Goal: Task Accomplishment & Management: Manage account settings

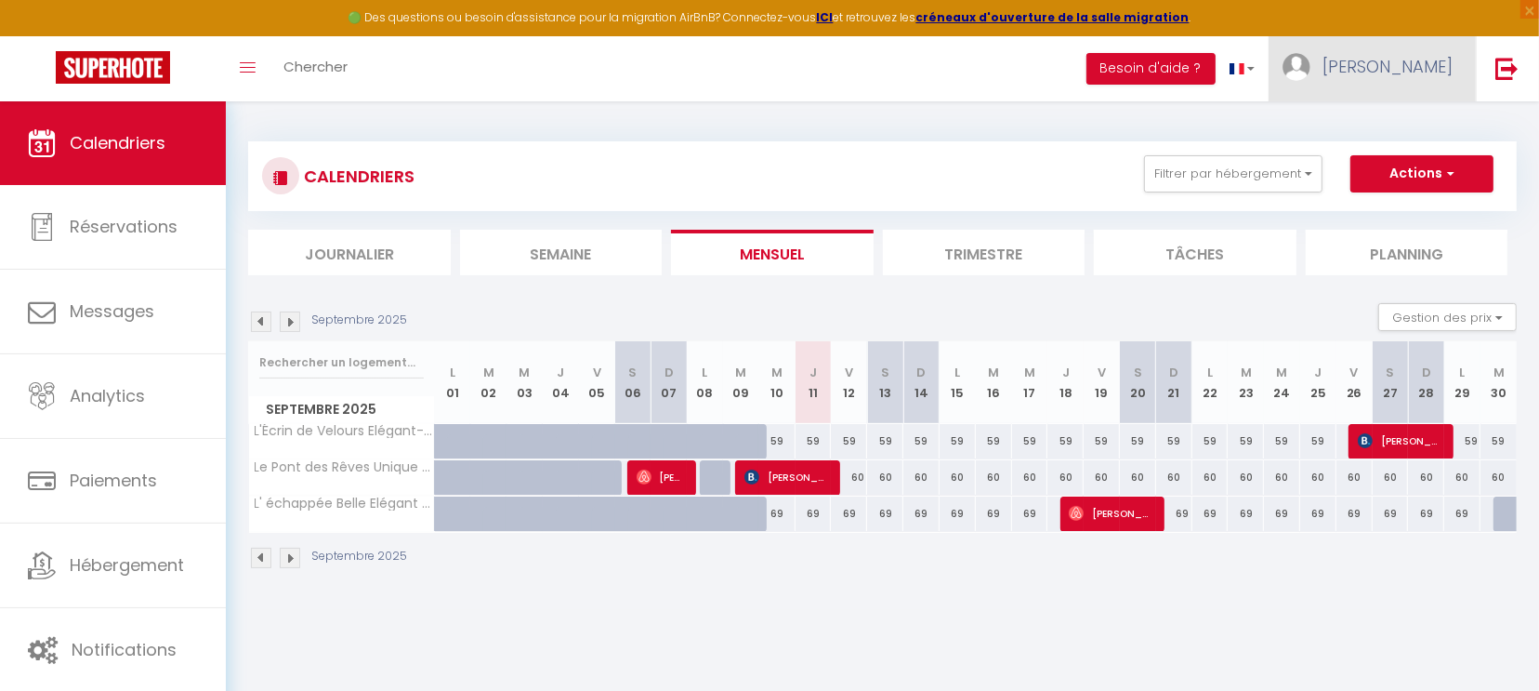
click at [1444, 55] on span "[PERSON_NAME]" at bounding box center [1388, 66] width 130 height 23
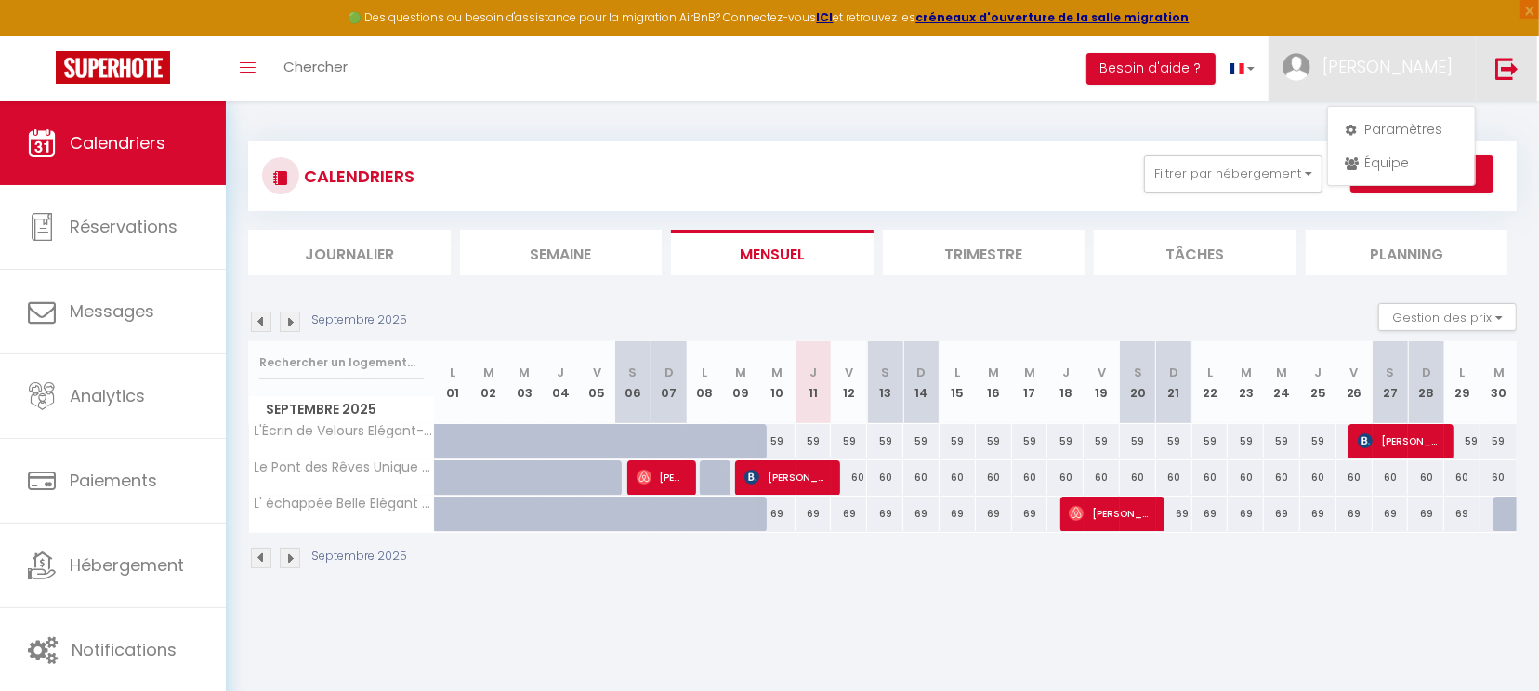
click at [1506, 67] on img at bounding box center [1507, 68] width 23 height 23
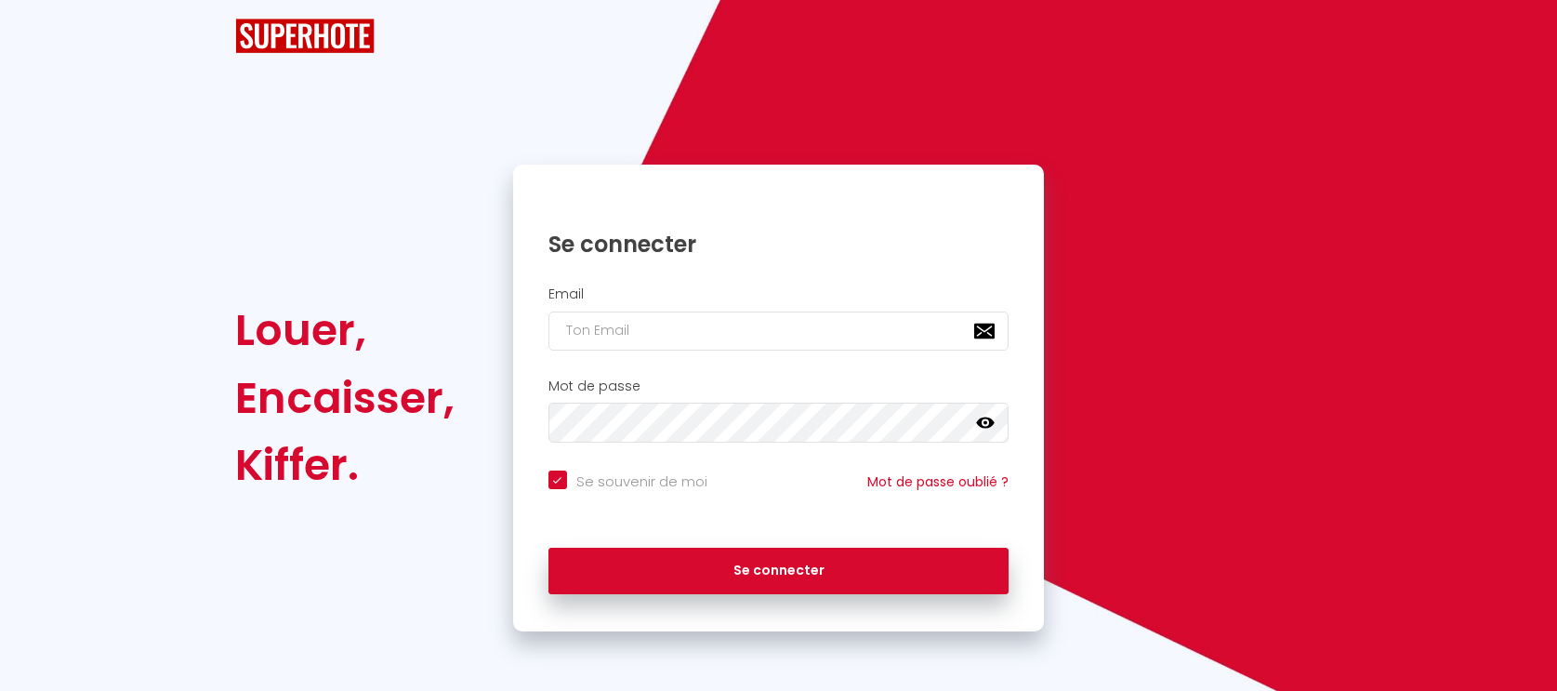
checkbox input "true"
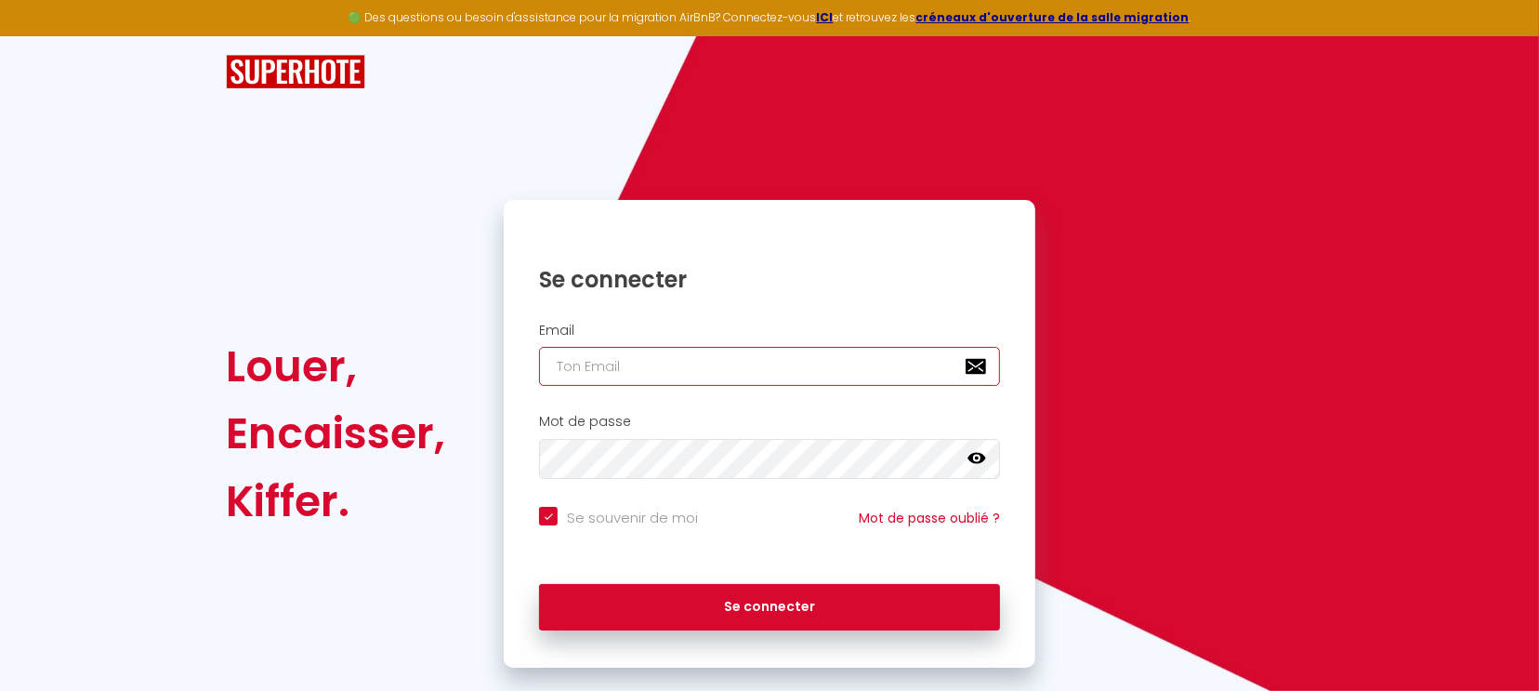
click at [618, 349] on input "email" at bounding box center [769, 366] width 461 height 39
type input "p"
checkbox input "true"
type input "pa"
checkbox input "true"
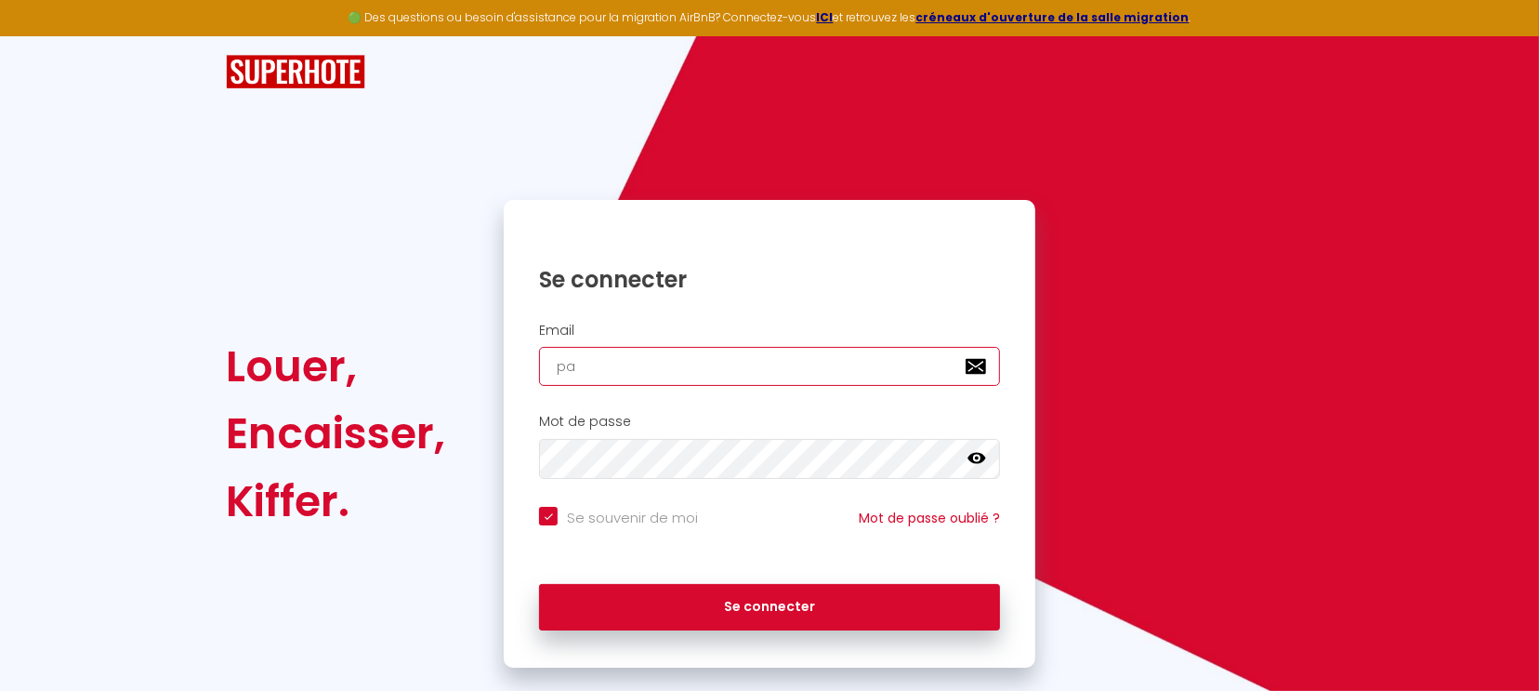
type input "pat"
checkbox input "true"
type input "patr"
checkbox input "true"
type input "patri"
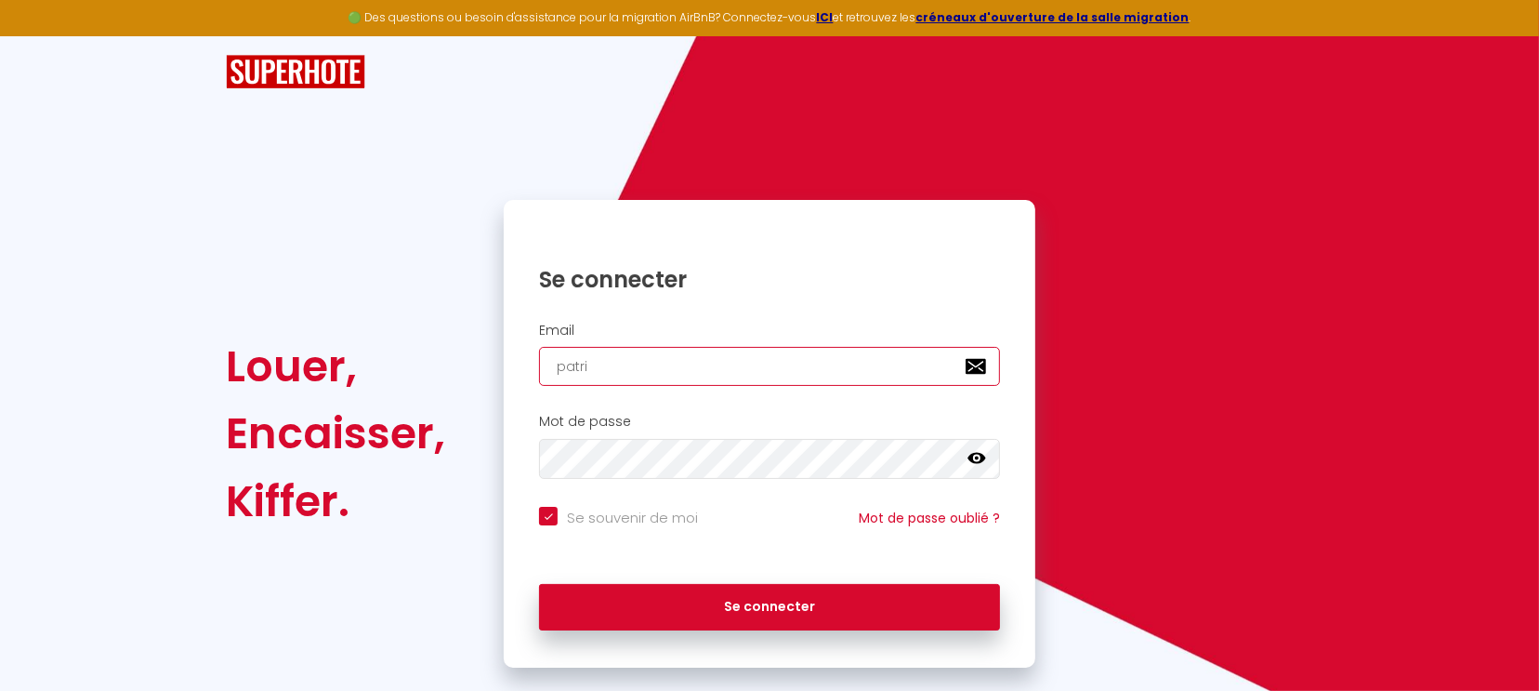
checkbox input "true"
type input "patric"
checkbox input "true"
type input "patrick"
checkbox input "true"
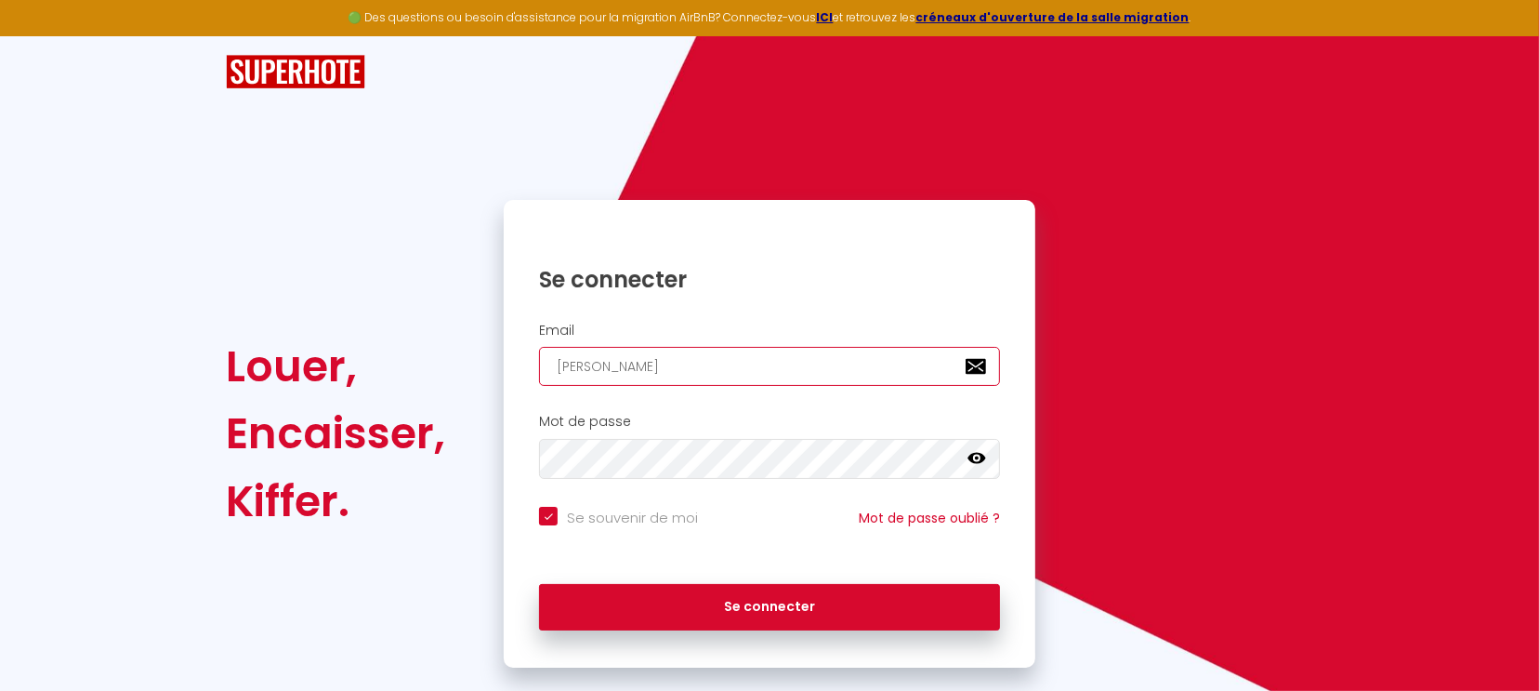
type input "patrick@"
checkbox input "true"
type input "patrick@a"
checkbox input "true"
type input "patrick@ag"
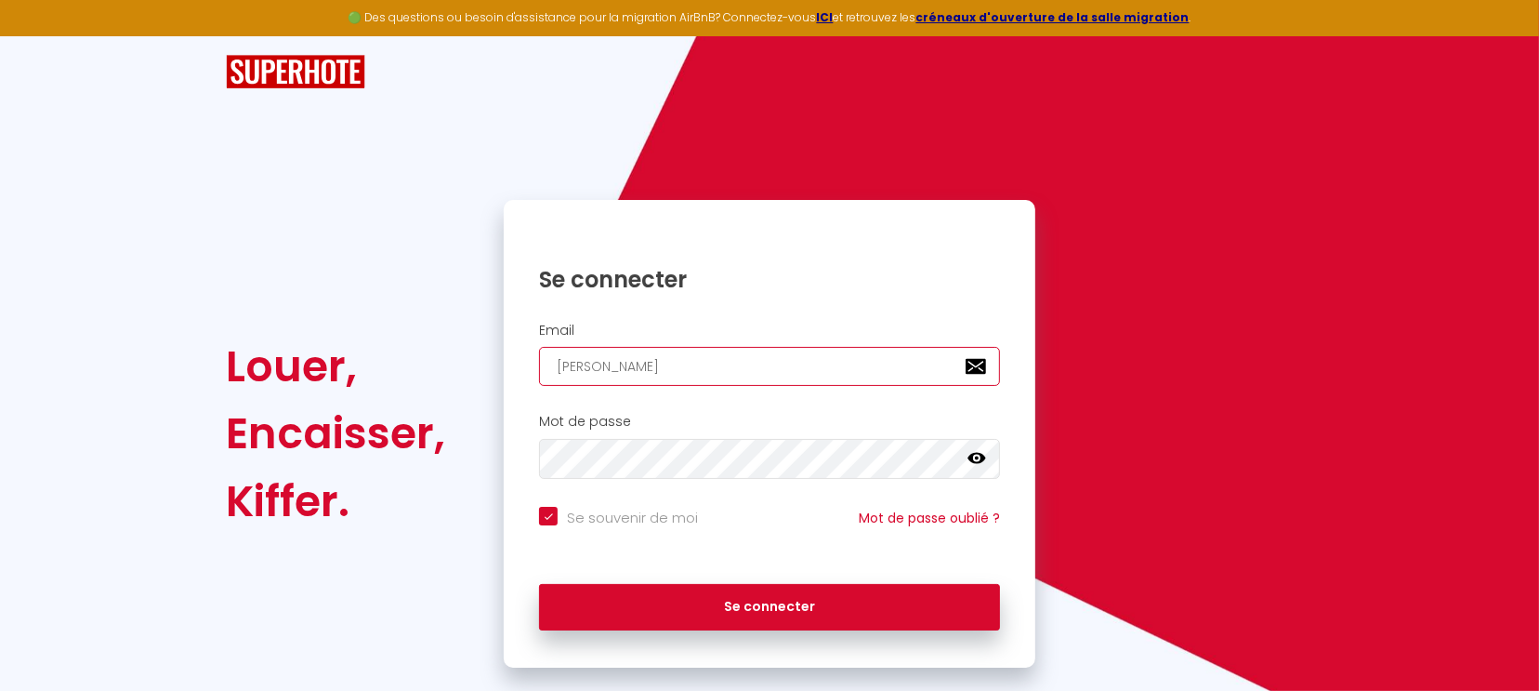
checkbox input "true"
type input "patrick@age"
checkbox input "true"
type input "patrick@agen"
checkbox input "true"
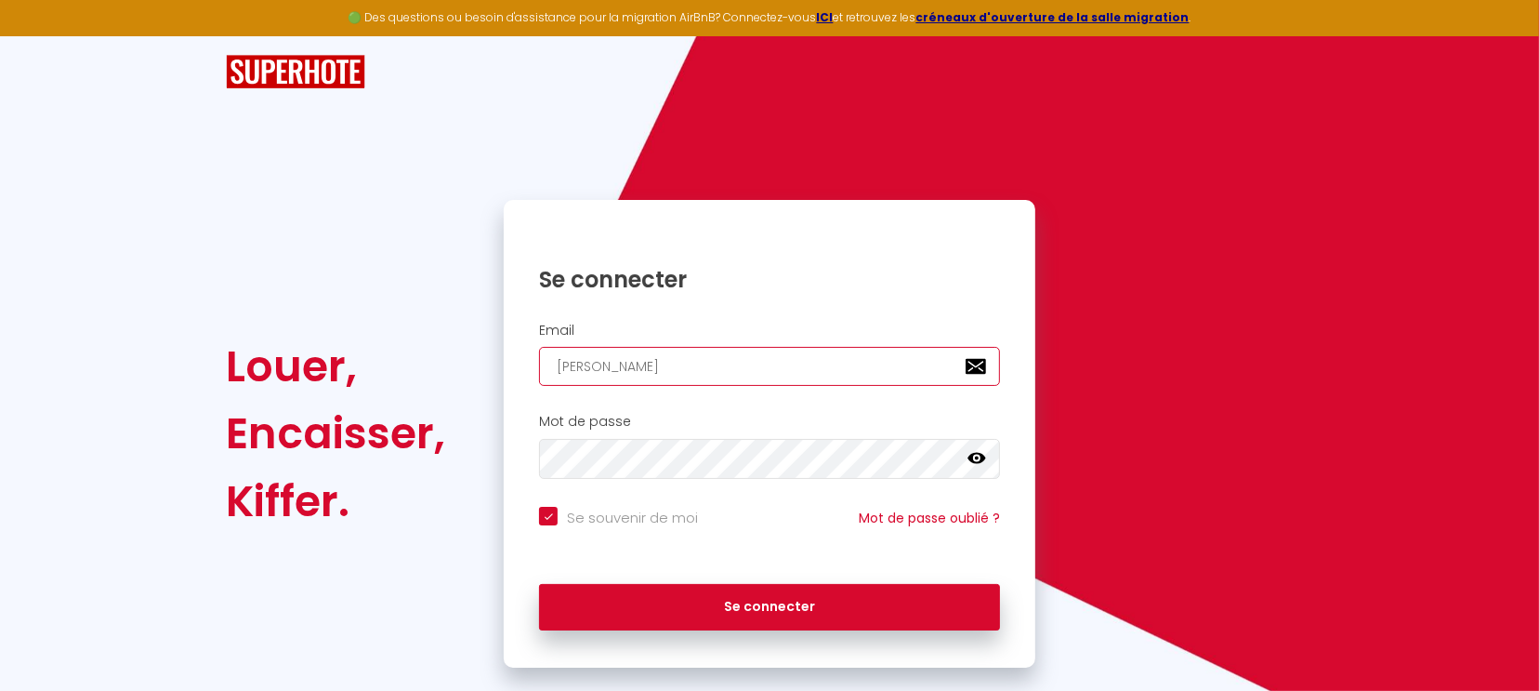
type input "patrick@agence"
checkbox input "true"
type input "patrick@agences"
checkbox input "true"
type input "patrick@agences-"
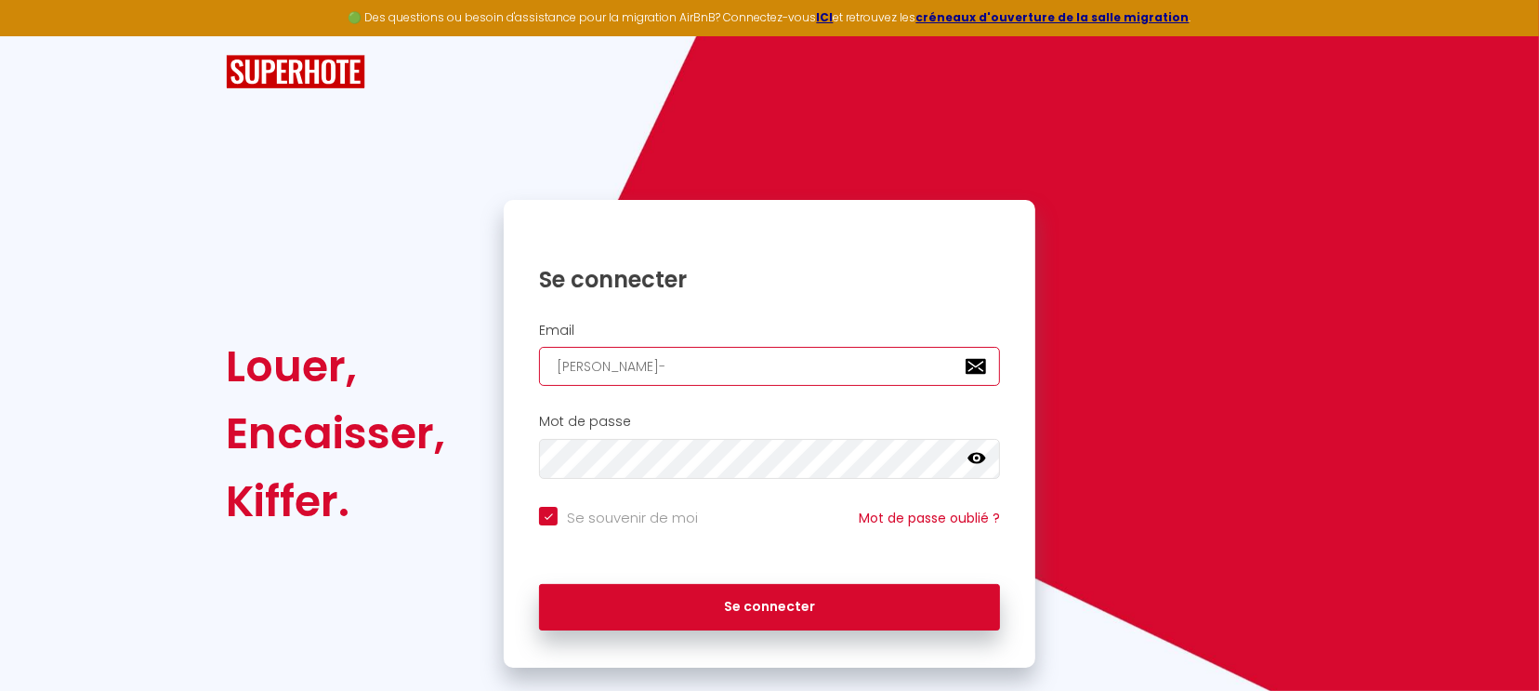
checkbox input "true"
type input "patrick@agences-p"
checkbox input "true"
type input "patrick@agences-pl"
checkbox input "true"
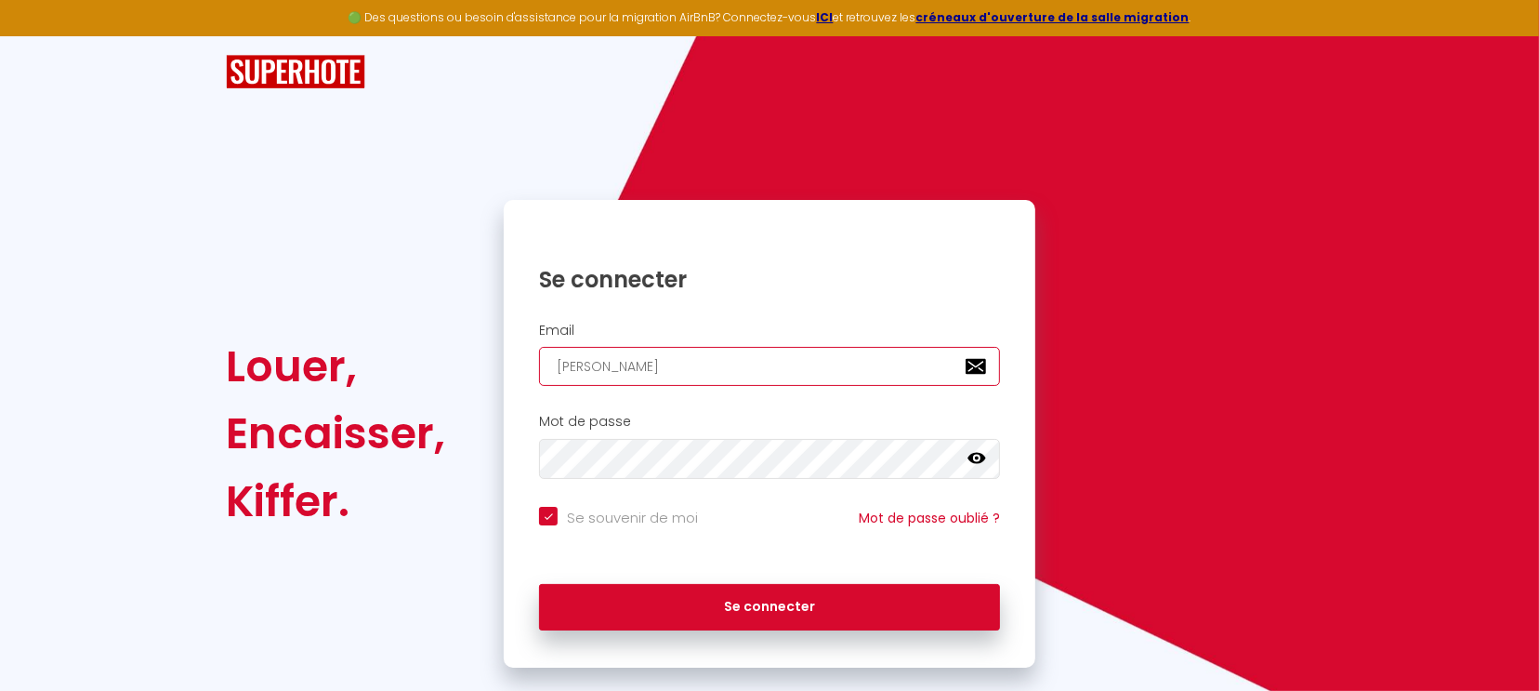
type input "patrick@agences-pla"
checkbox input "true"
type input "patrick@agences-plac"
checkbox input "true"
type input "patrick@agences-placi"
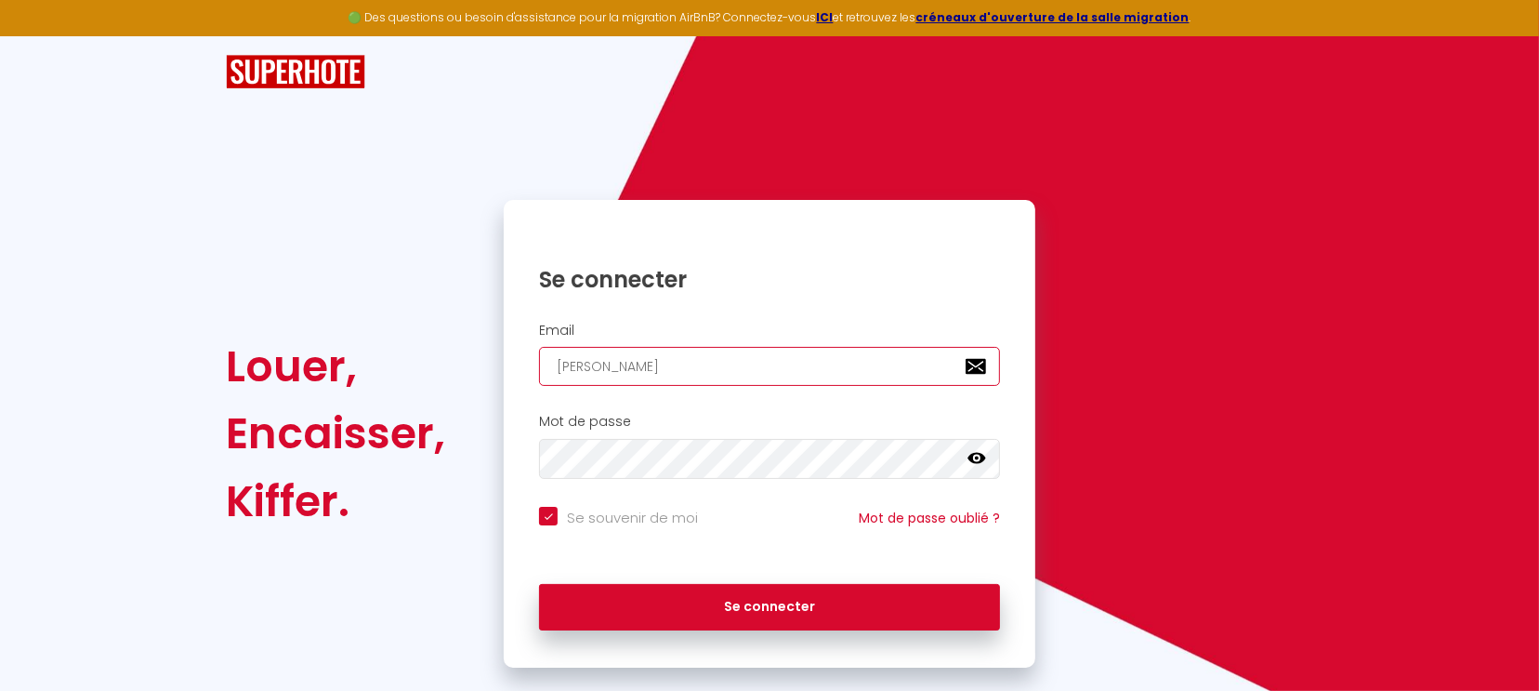
checkbox input "true"
type input "patrick@agences-placid"
checkbox input "true"
type input "patrick@agences-placid."
checkbox input "true"
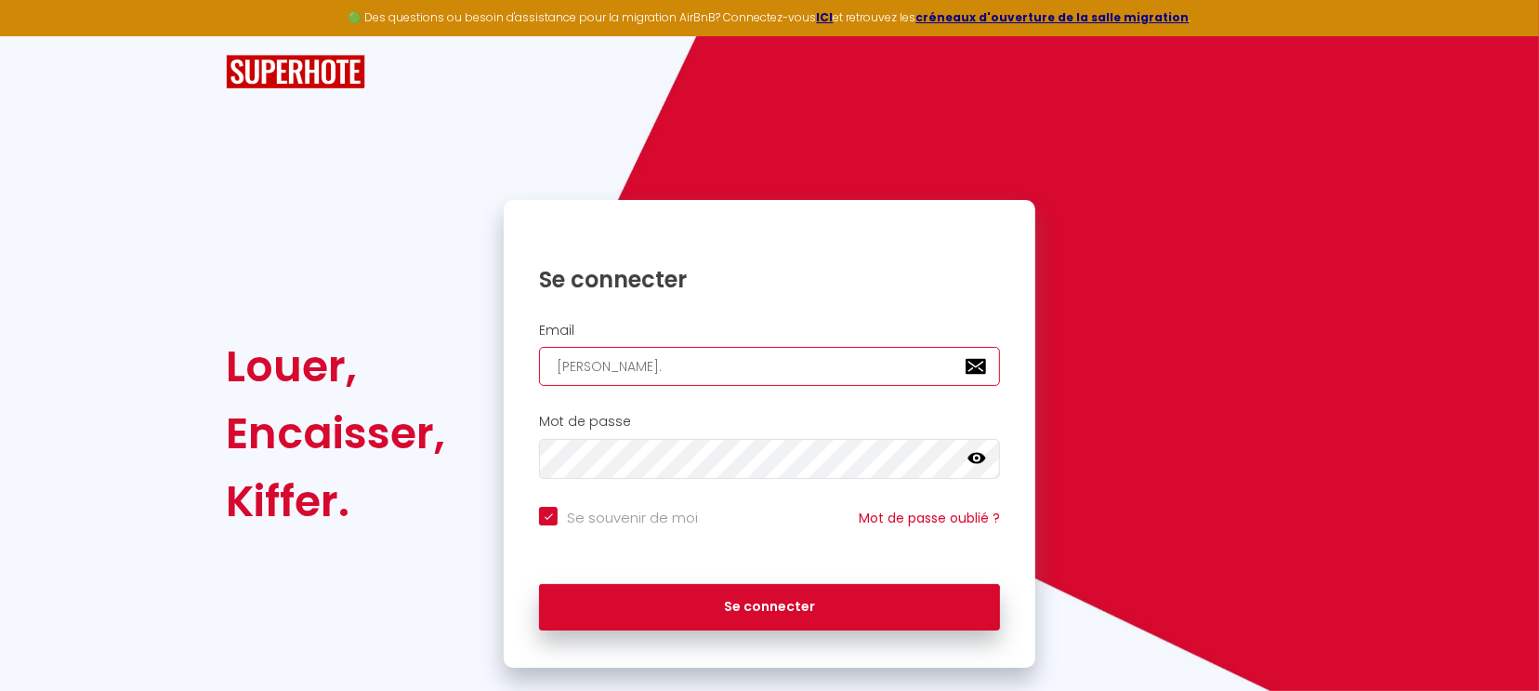
type input "patrick@agences-placid.c"
checkbox input "true"
type input "patrick@agences-placid.co"
checkbox input "true"
type input "[PERSON_NAME][EMAIL_ADDRESS][DOMAIN_NAME]"
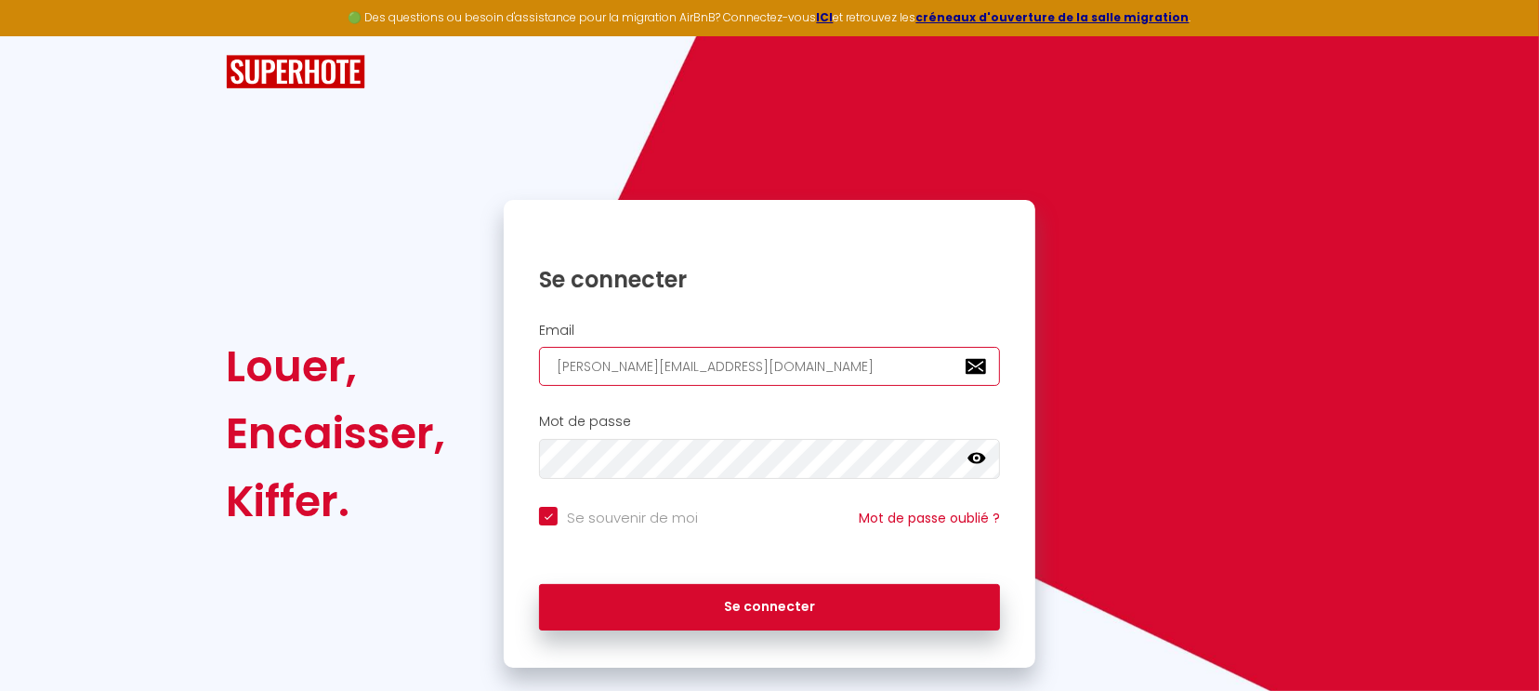
checkbox input "true"
type input "[PERSON_NAME][EMAIL_ADDRESS][DOMAIN_NAME]"
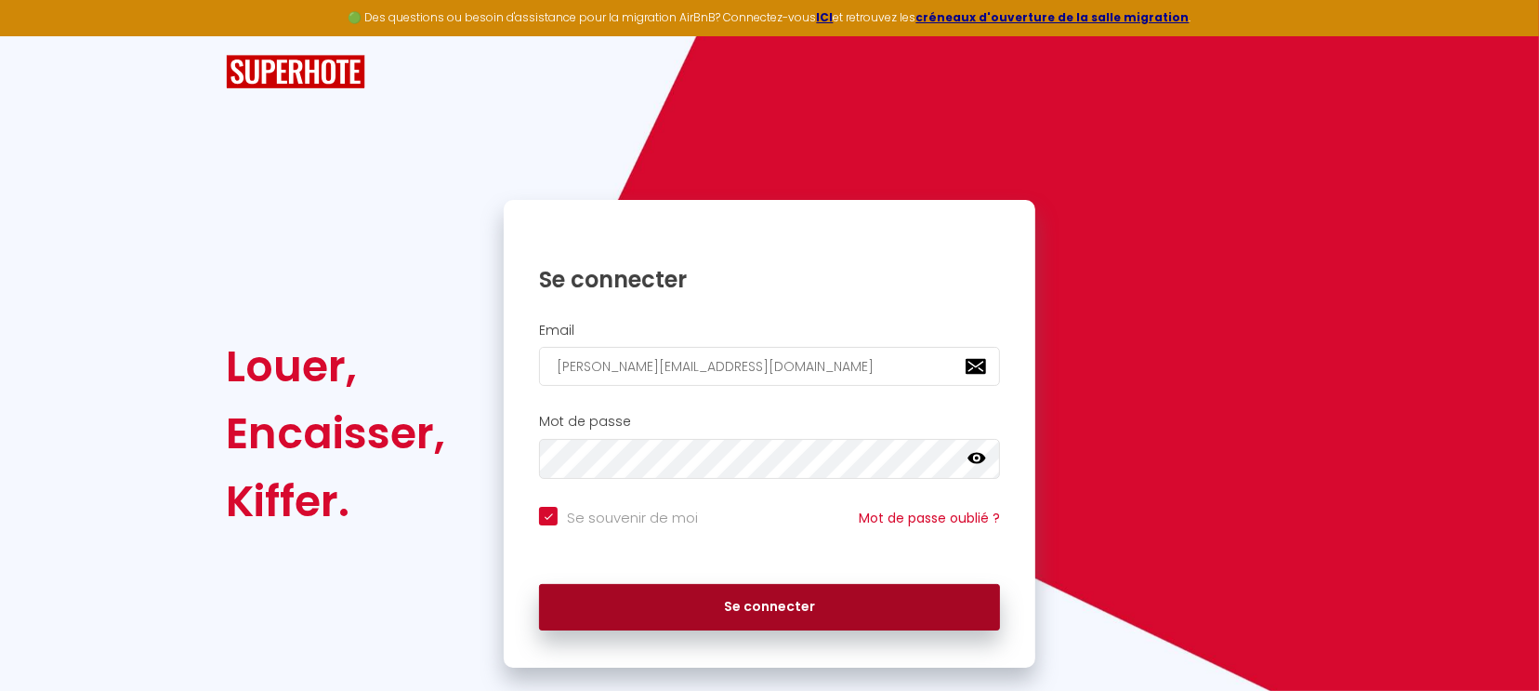
click at [811, 596] on button "Se connecter" at bounding box center [769, 607] width 461 height 46
checkbox input "true"
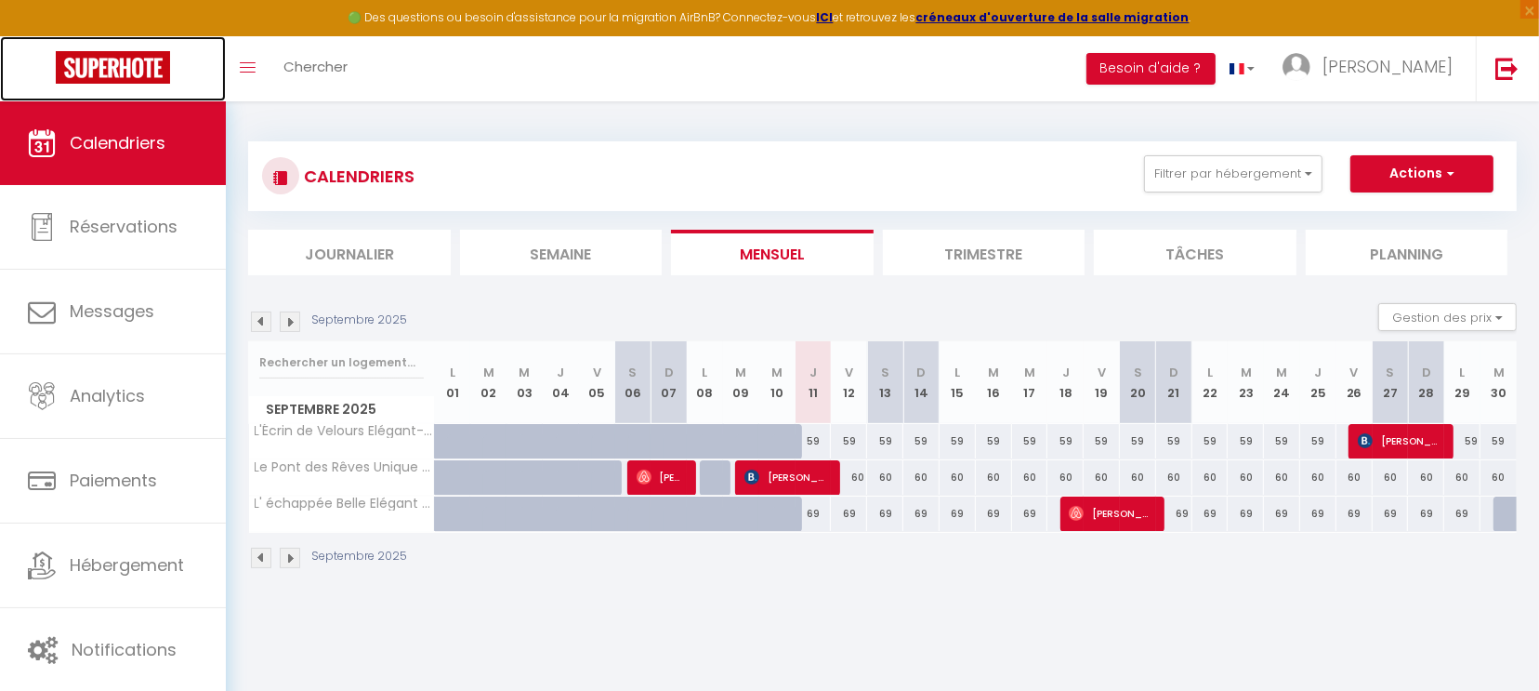
drag, startPoint x: 119, startPoint y: 67, endPoint x: 613, endPoint y: 98, distance: 495.4
click at [119, 67] on img at bounding box center [113, 67] width 114 height 33
click at [118, 75] on img at bounding box center [113, 67] width 114 height 33
click at [244, 62] on icon "Toggle menubar" at bounding box center [248, 67] width 16 height 11
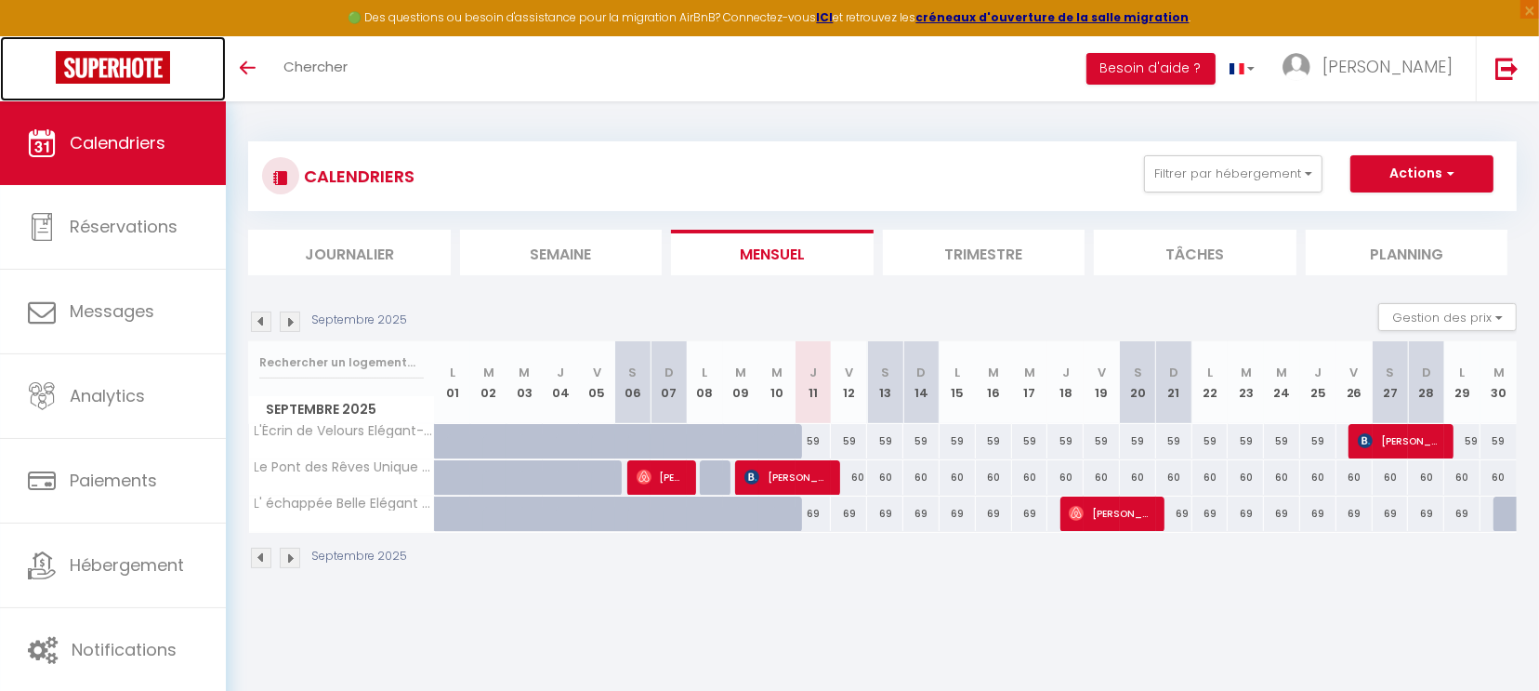
click at [117, 74] on img at bounding box center [113, 67] width 114 height 33
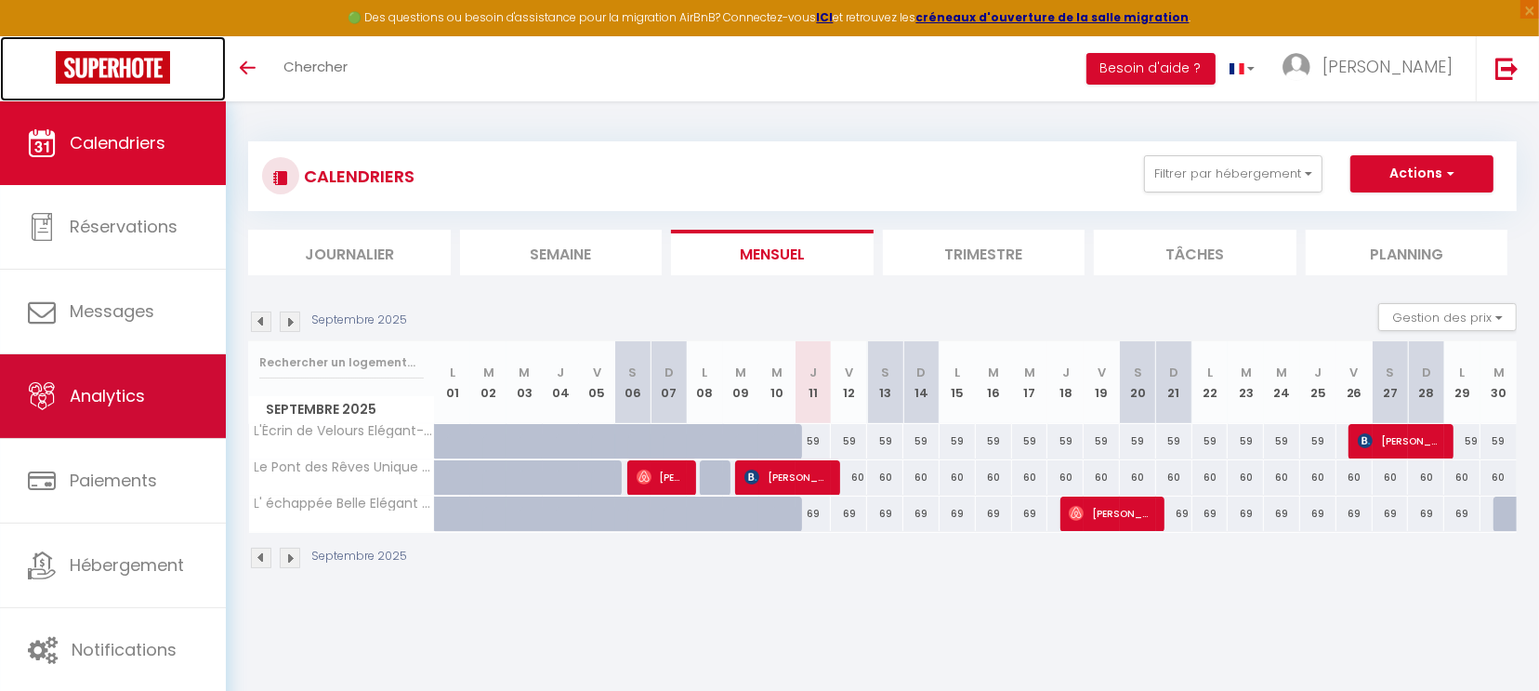
scroll to position [100, 0]
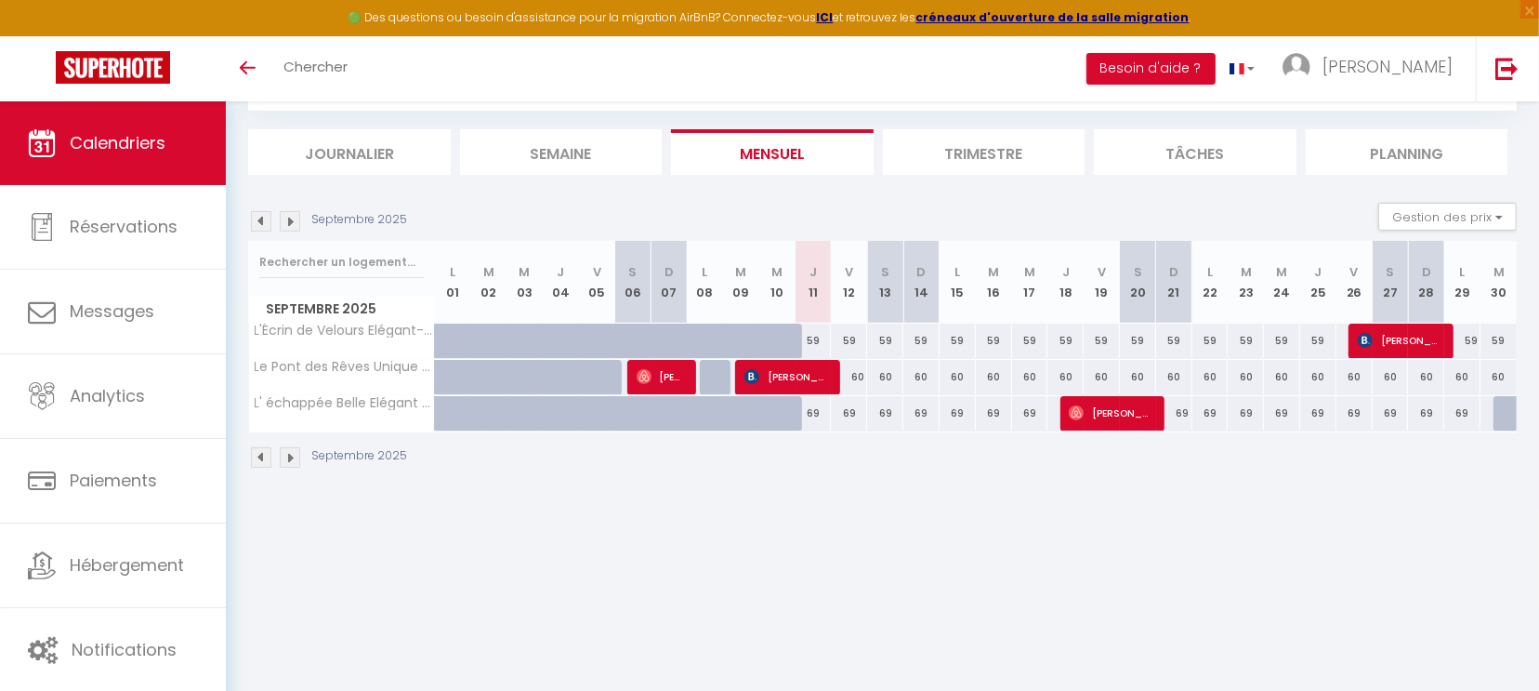
click at [345, 150] on li "Journalier" at bounding box center [349, 152] width 203 height 46
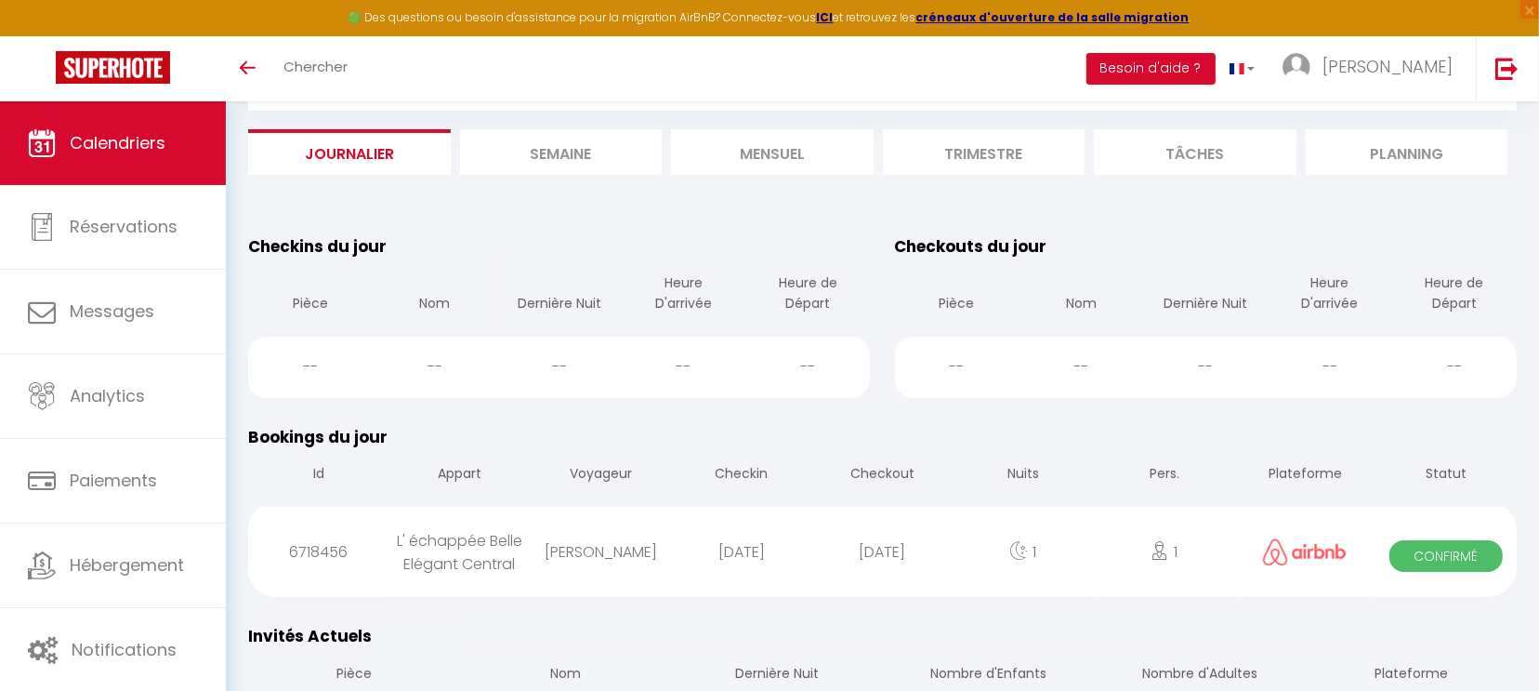
click at [156, 142] on span "Calendriers" at bounding box center [118, 142] width 96 height 23
click at [132, 141] on span "Calendriers" at bounding box center [118, 142] width 96 height 23
click at [128, 123] on link "Calendriers" at bounding box center [113, 143] width 226 height 84
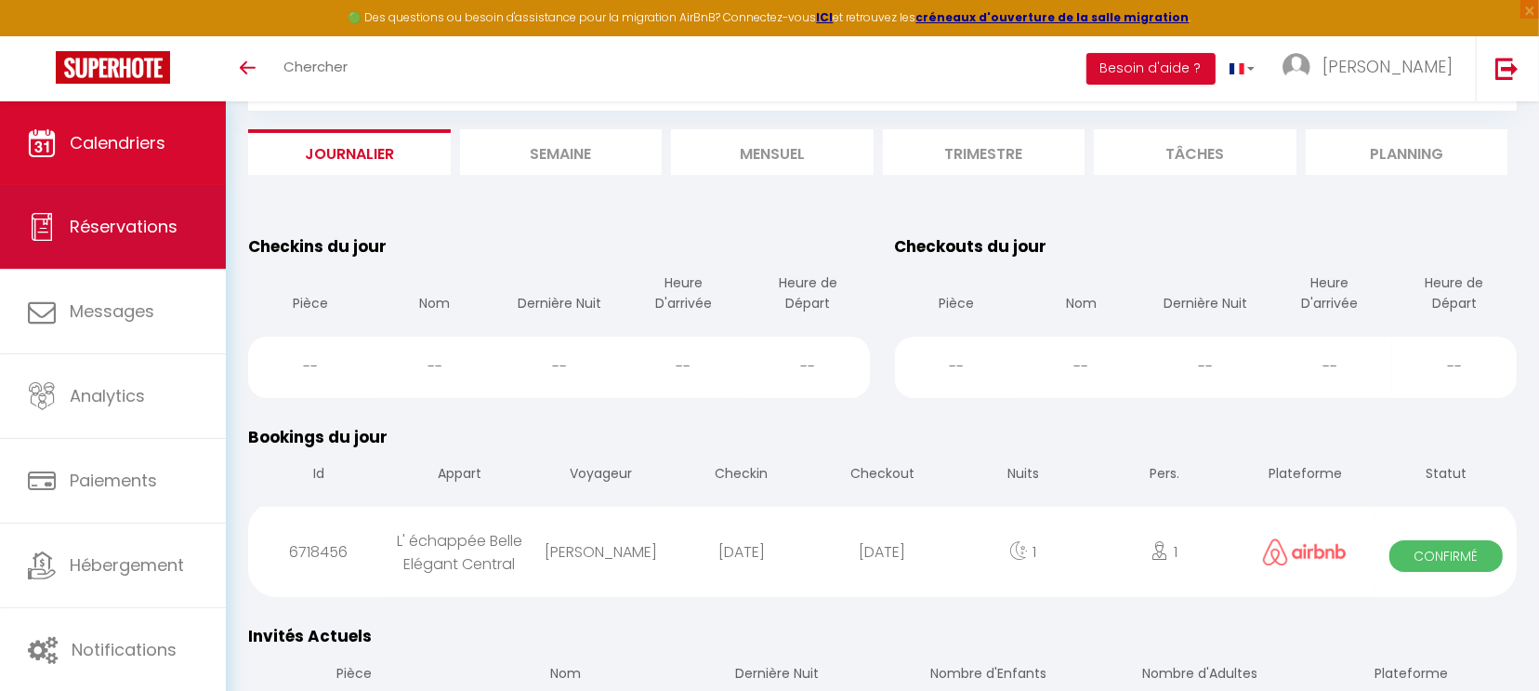
click at [128, 230] on span "Réservations" at bounding box center [124, 226] width 108 height 23
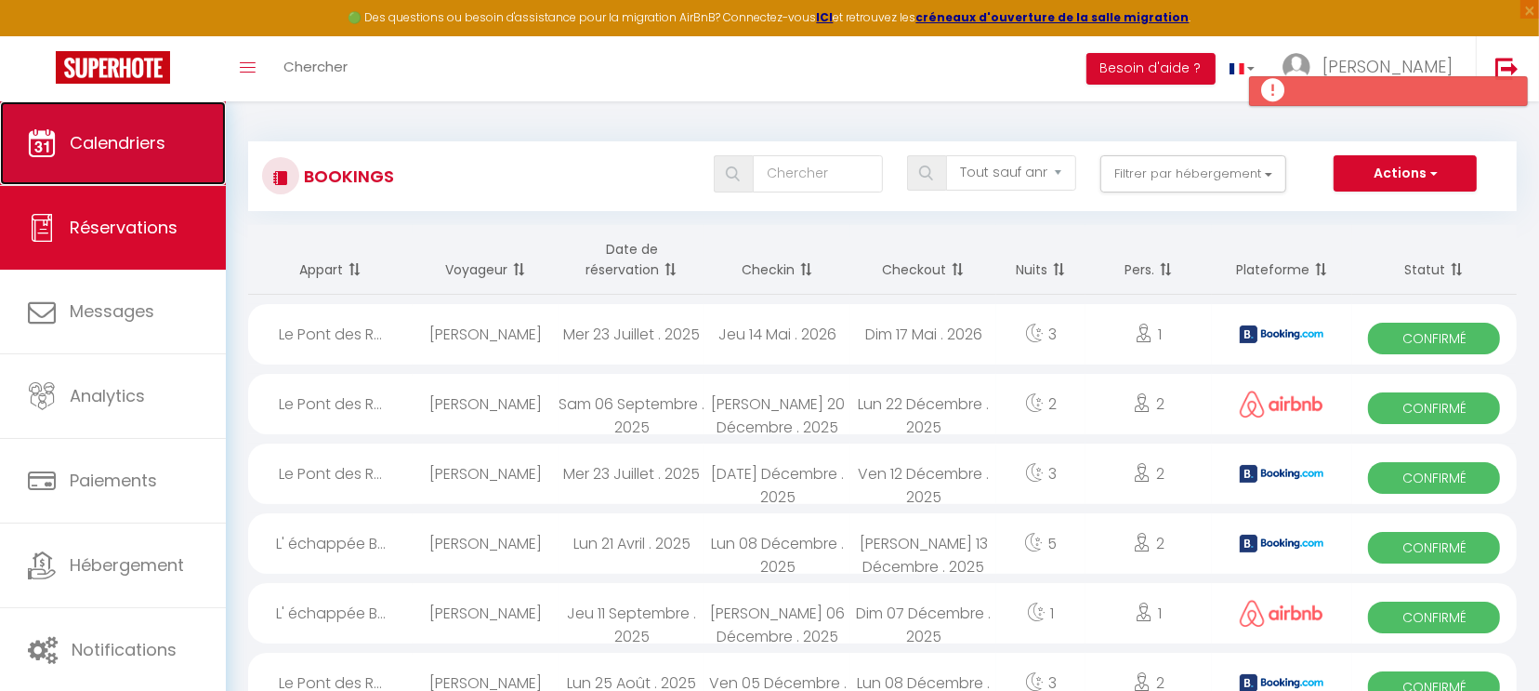
click at [126, 135] on span "Calendriers" at bounding box center [118, 142] width 96 height 23
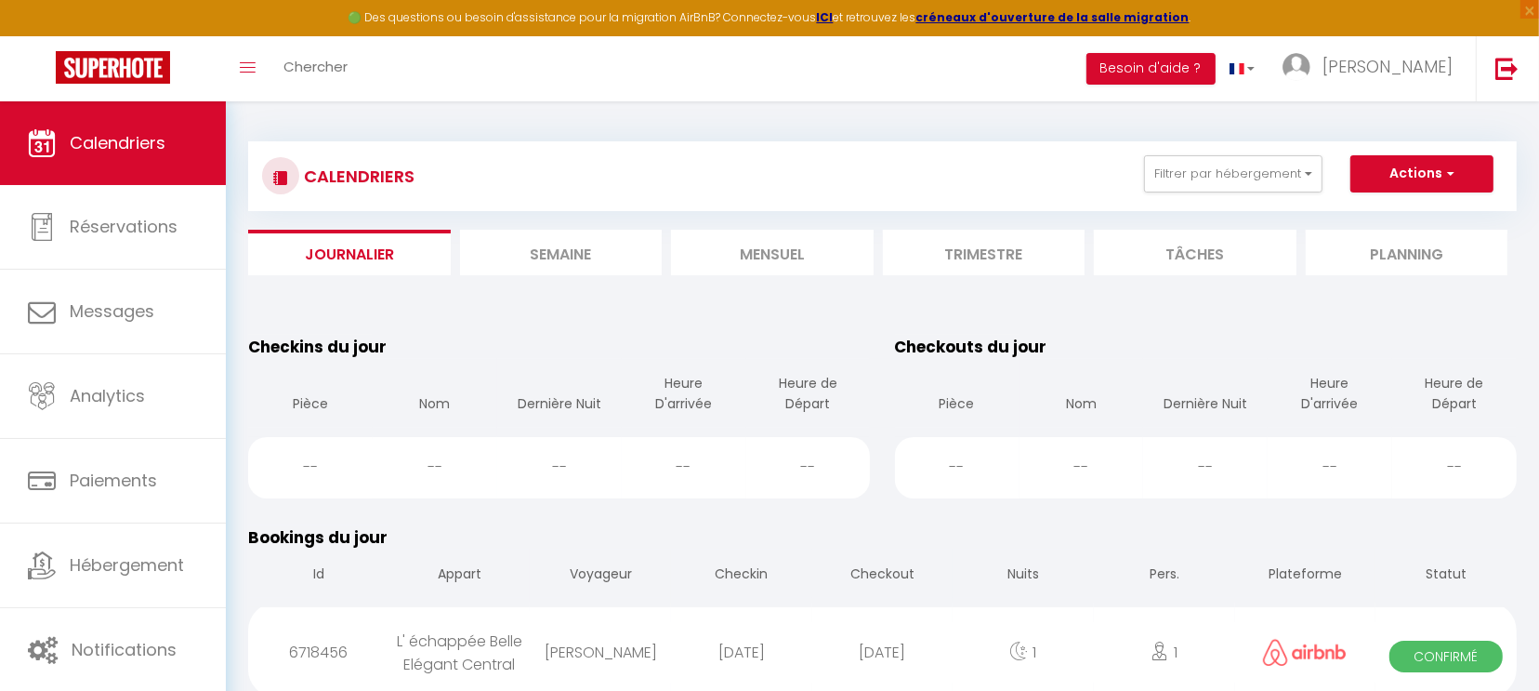
click at [741, 253] on li "Mensuel" at bounding box center [772, 253] width 203 height 46
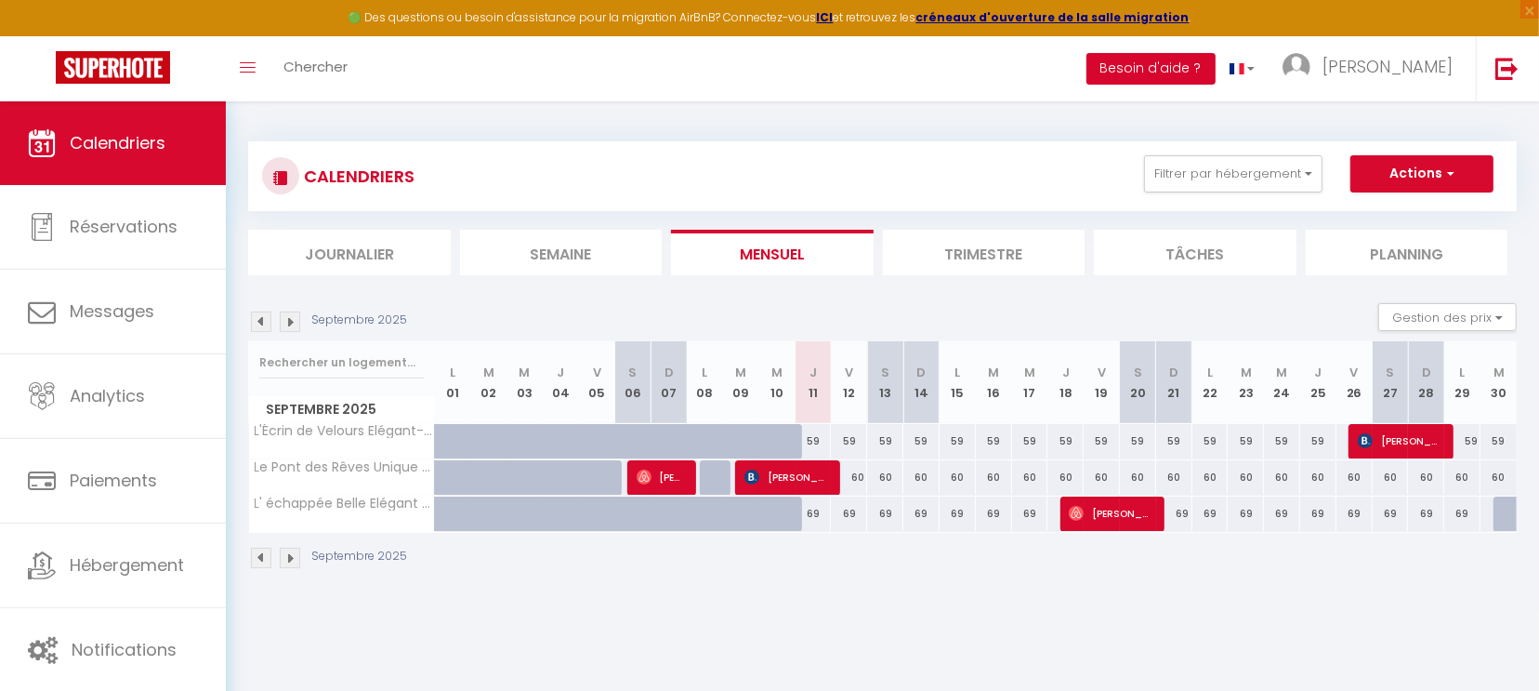
click at [1216, 67] on button "Besoin d'aide ?" at bounding box center [1151, 69] width 129 height 32
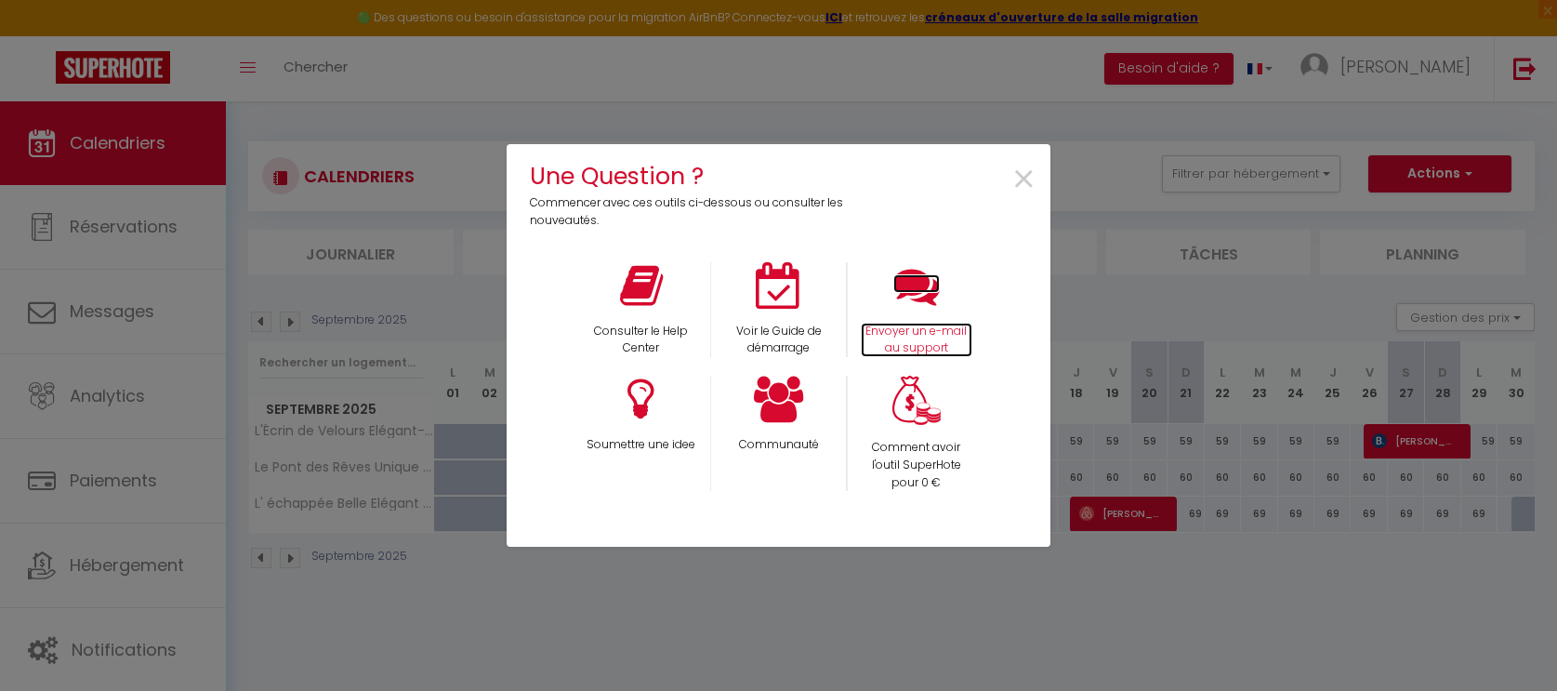
click at [931, 308] on icon at bounding box center [916, 285] width 46 height 46
click at [993, 72] on div "Une Question ? Commencer avec ces outils ci-dessous ou consulter les nouveautés…" at bounding box center [779, 345] width 544 height 691
click at [1029, 174] on span "×" at bounding box center [1023, 180] width 25 height 59
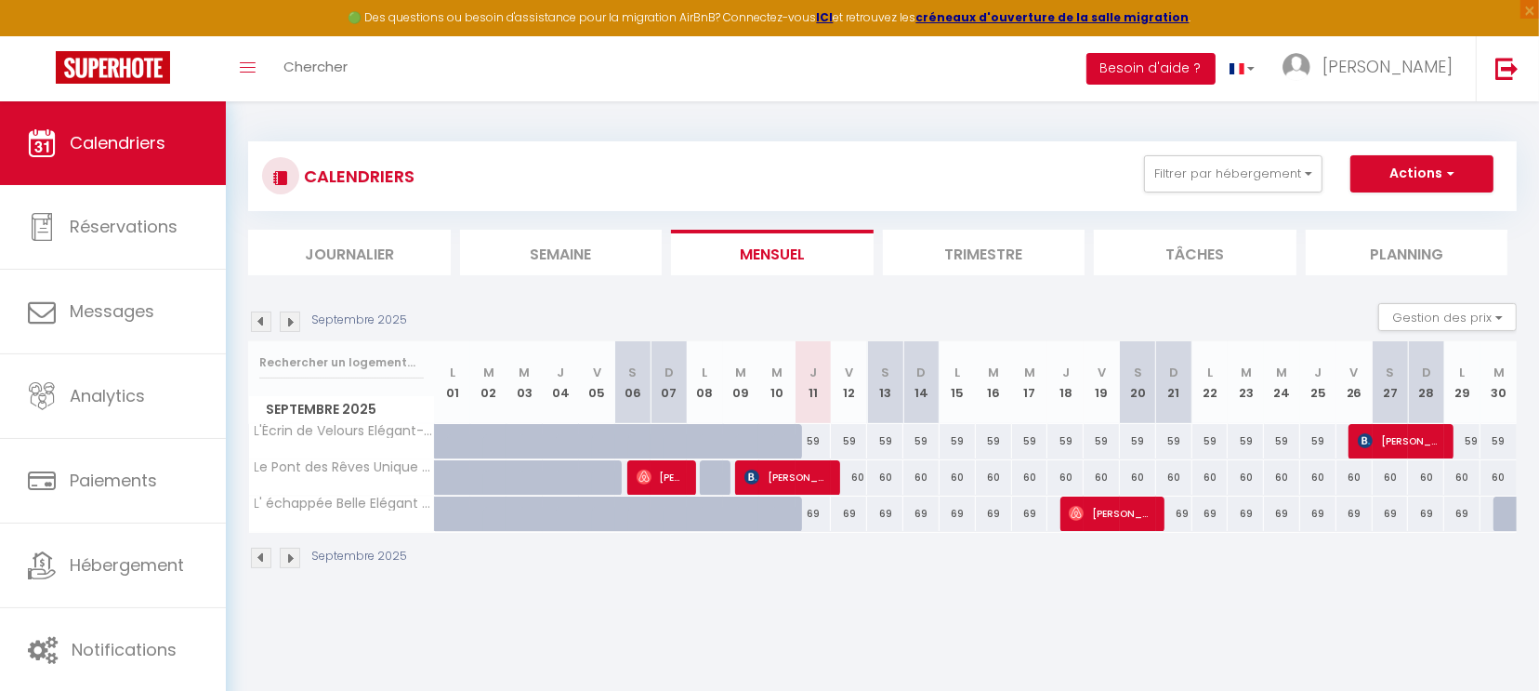
click at [1216, 68] on button "Besoin d'aide ?" at bounding box center [1151, 69] width 129 height 32
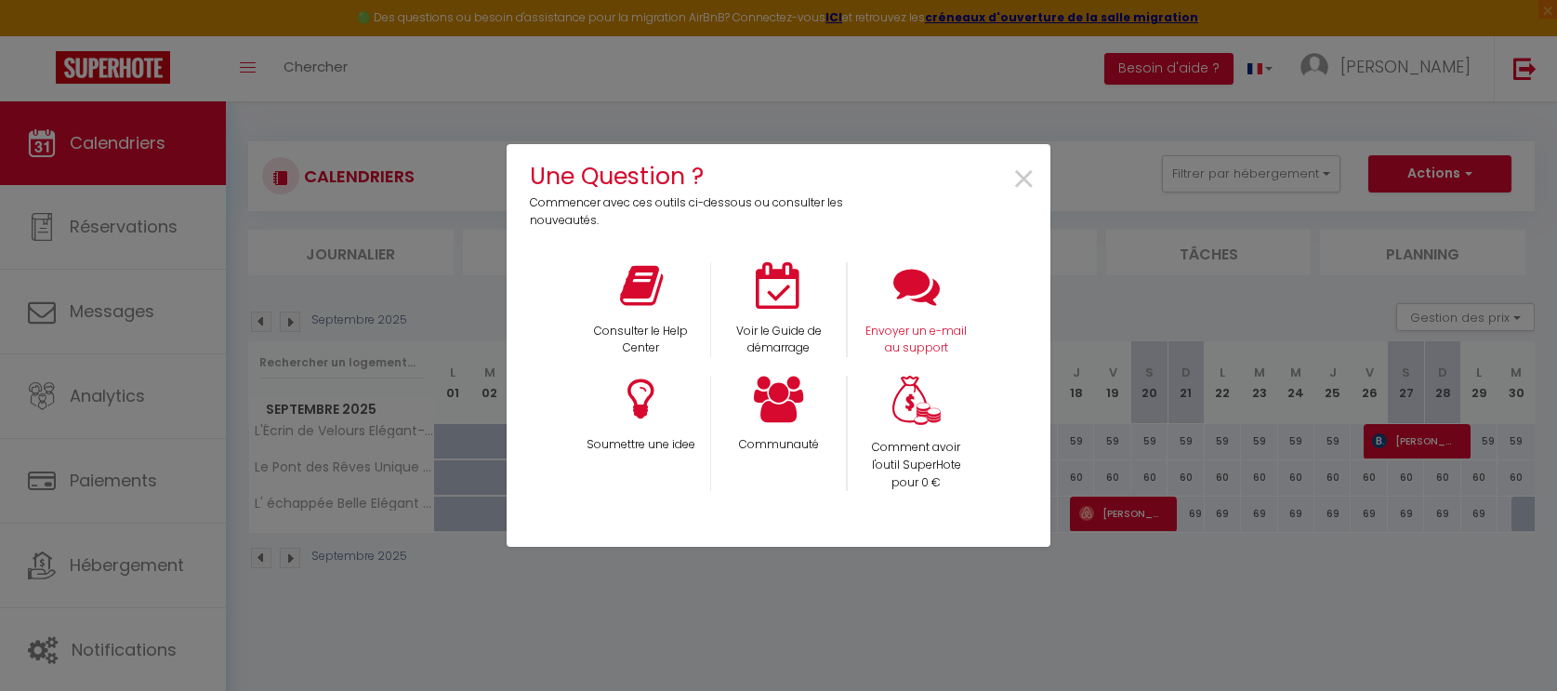
click at [926, 316] on div "Envoyer un e-mail au support" at bounding box center [916, 310] width 138 height 96
click at [918, 303] on icon at bounding box center [916, 285] width 46 height 46
click at [930, 297] on icon at bounding box center [916, 285] width 46 height 46
